Goal: Task Accomplishment & Management: Complete application form

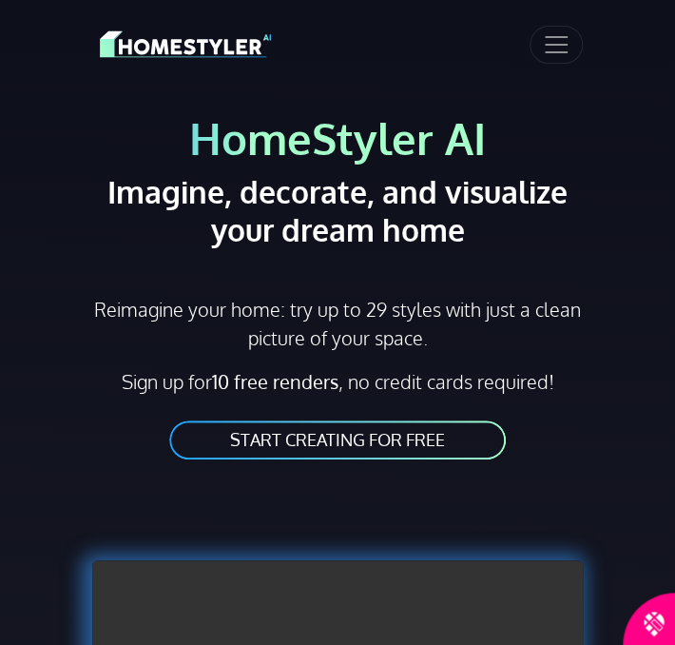
click at [364, 441] on link "START CREATING FOR FREE" at bounding box center [337, 439] width 340 height 43
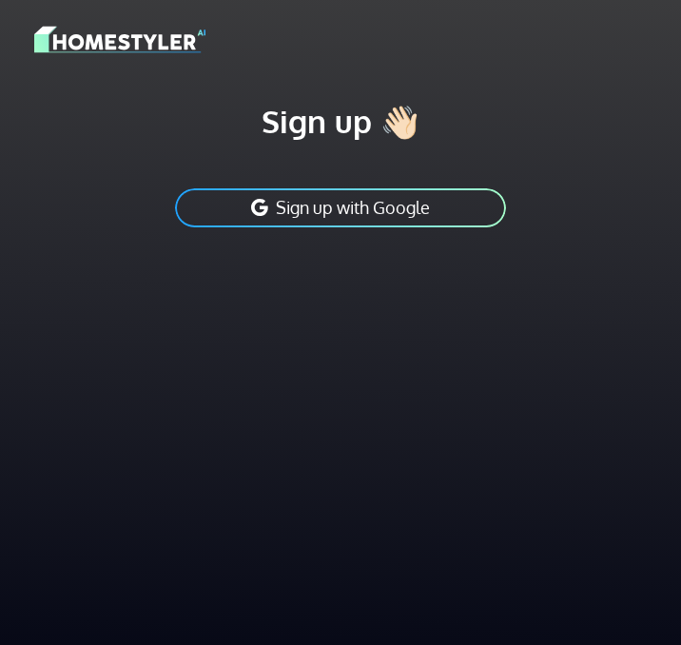
click at [318, 197] on button "Sign up with Google" at bounding box center [340, 207] width 335 height 43
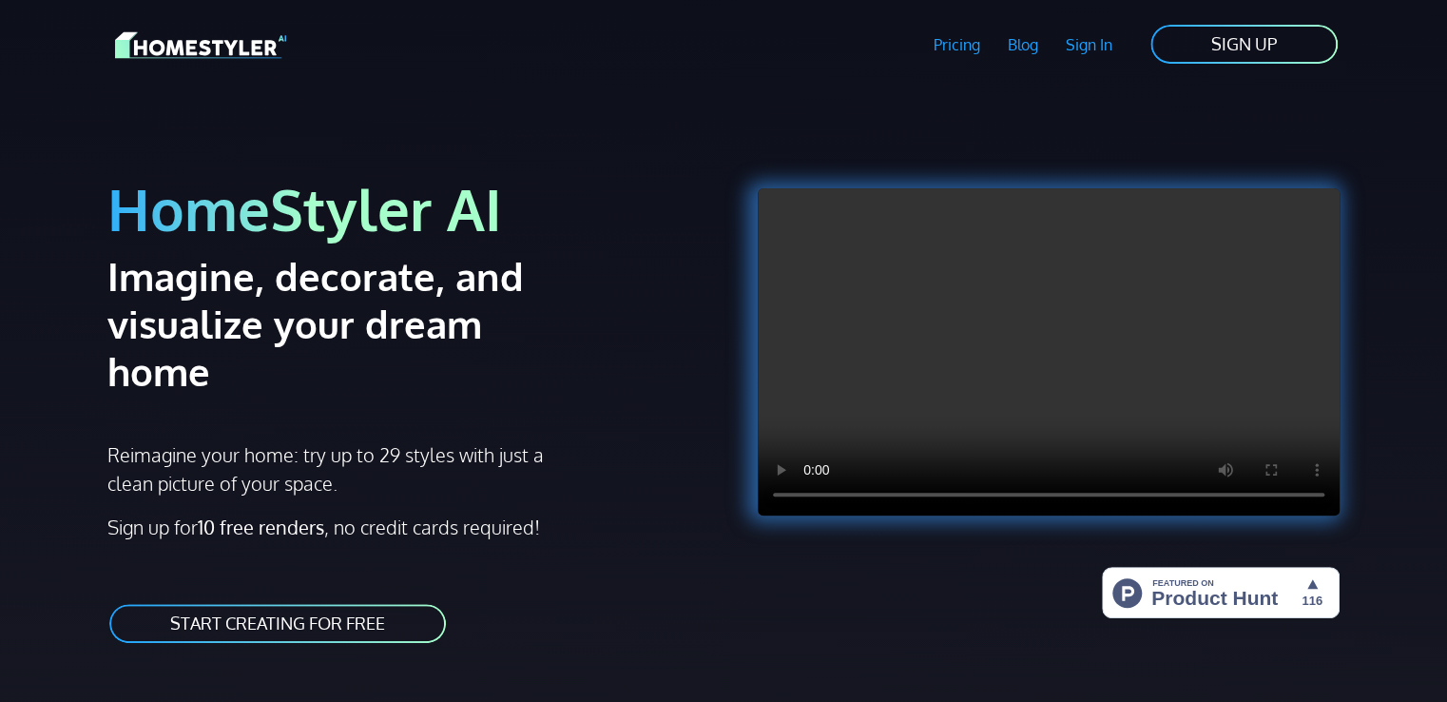
click at [680, 42] on link "SIGN UP" at bounding box center [1244, 44] width 191 height 43
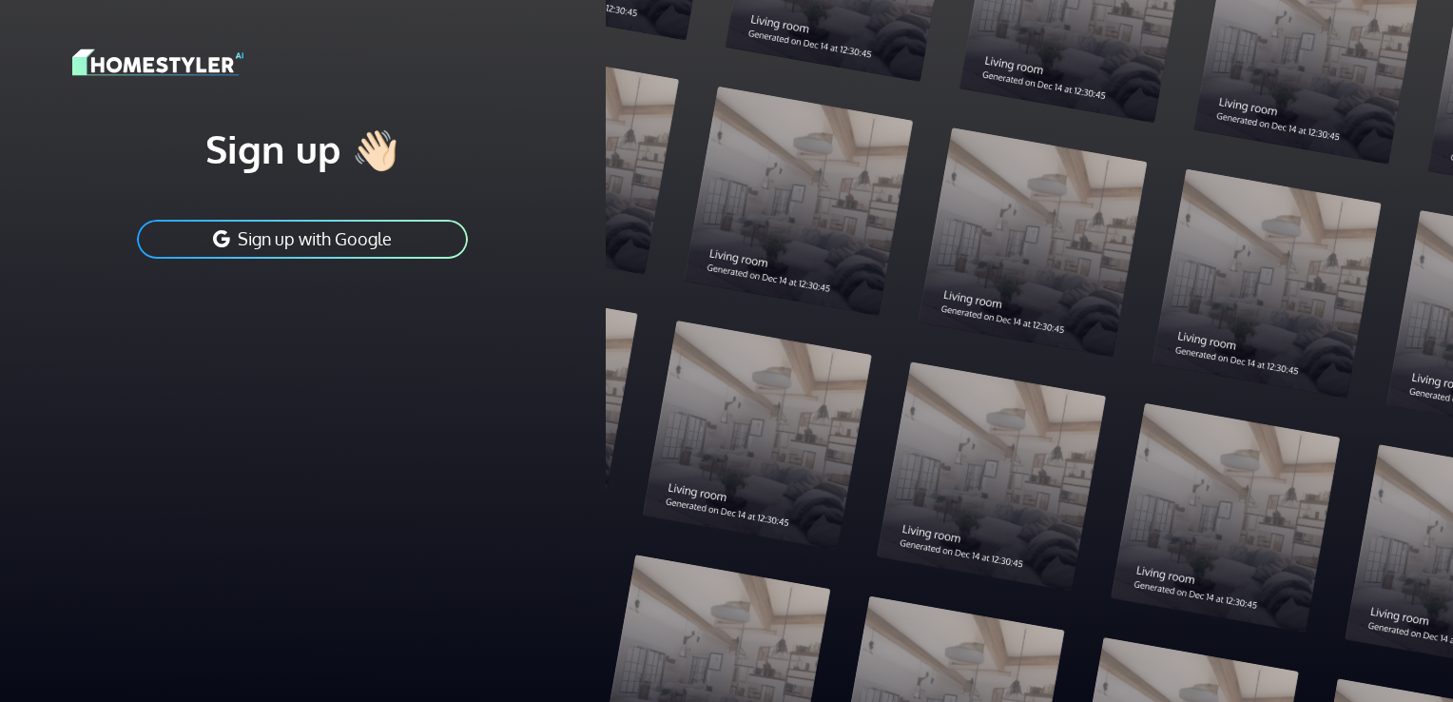
click at [269, 230] on button "Sign up with Google" at bounding box center [302, 239] width 335 height 43
